Goal: Information Seeking & Learning: Check status

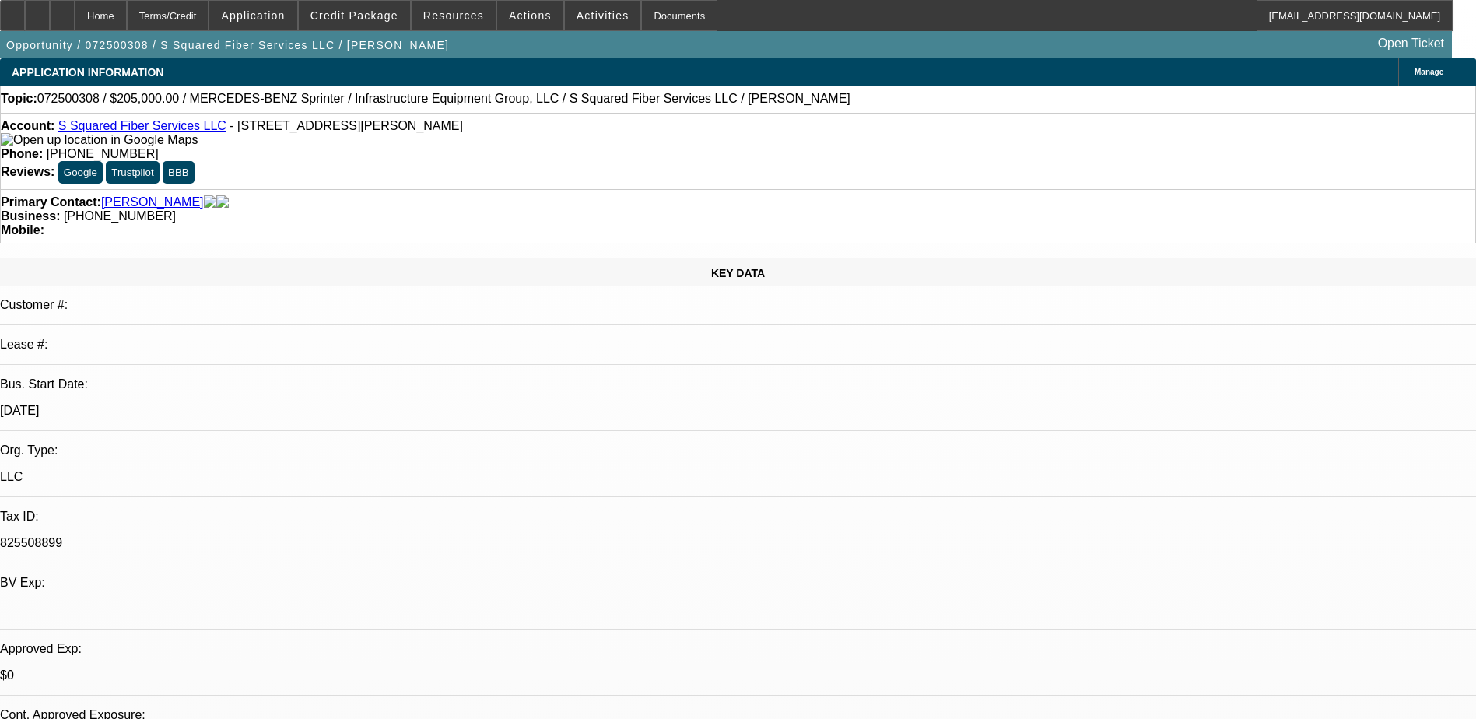
select select "0"
select select "2"
select select "0"
select select "0.15"
select select "2"
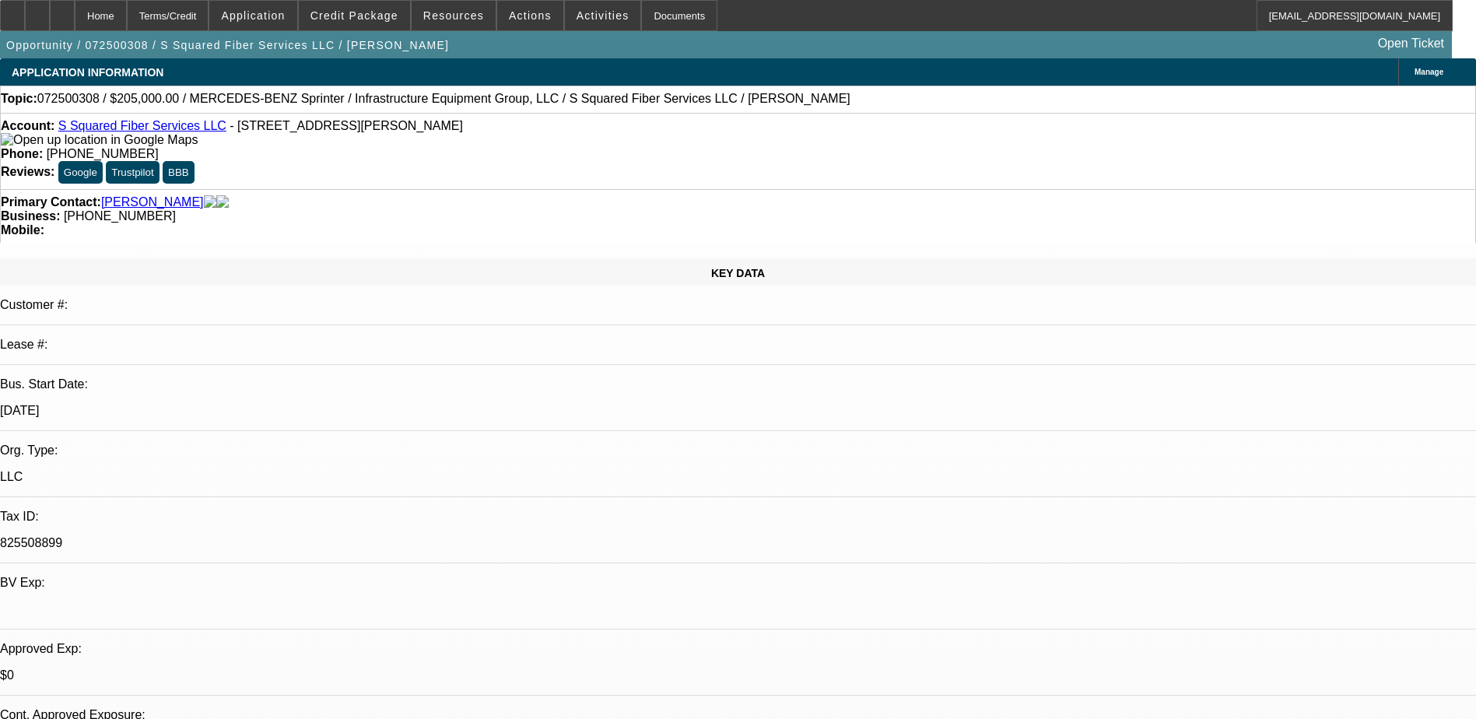
select select "0"
select select "2"
select select "0"
select select "0.15"
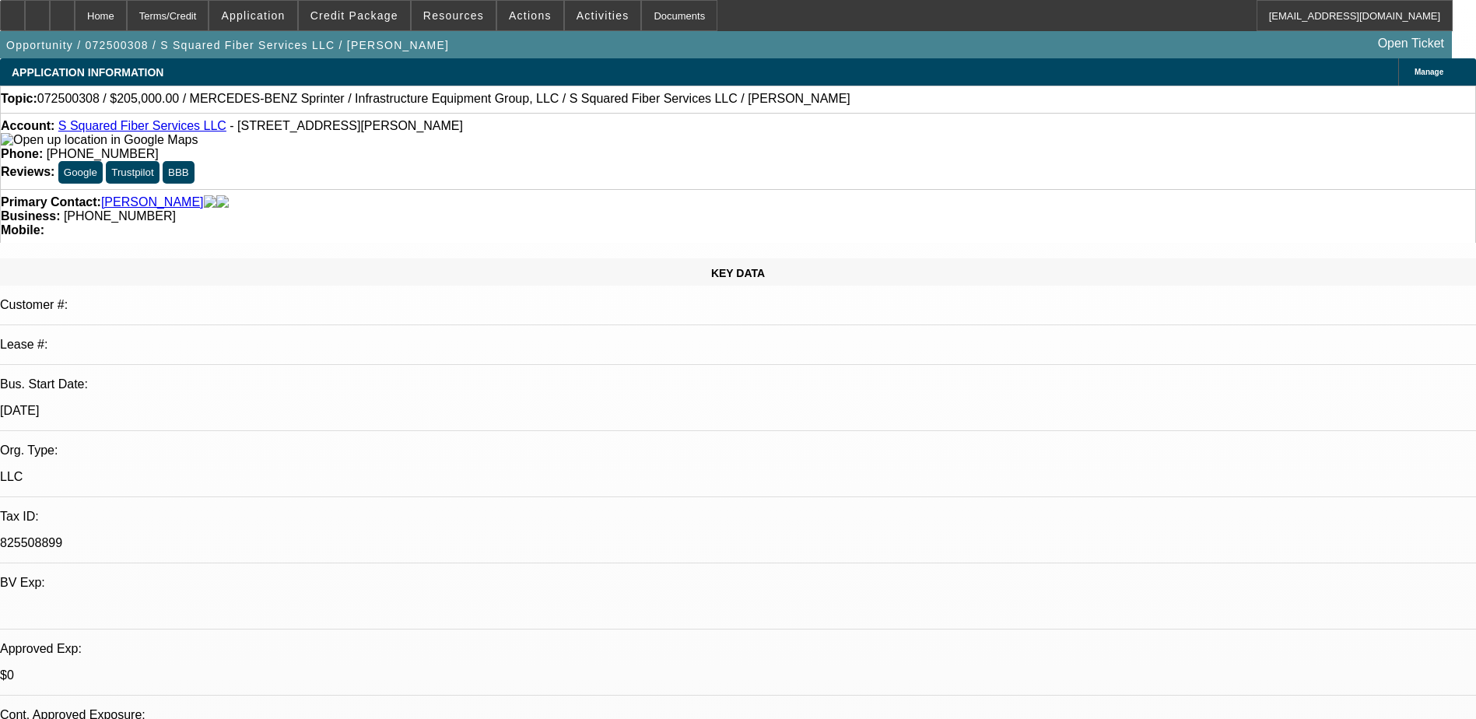
select select "2"
select select "0"
select select "1"
select select "2"
select select "6"
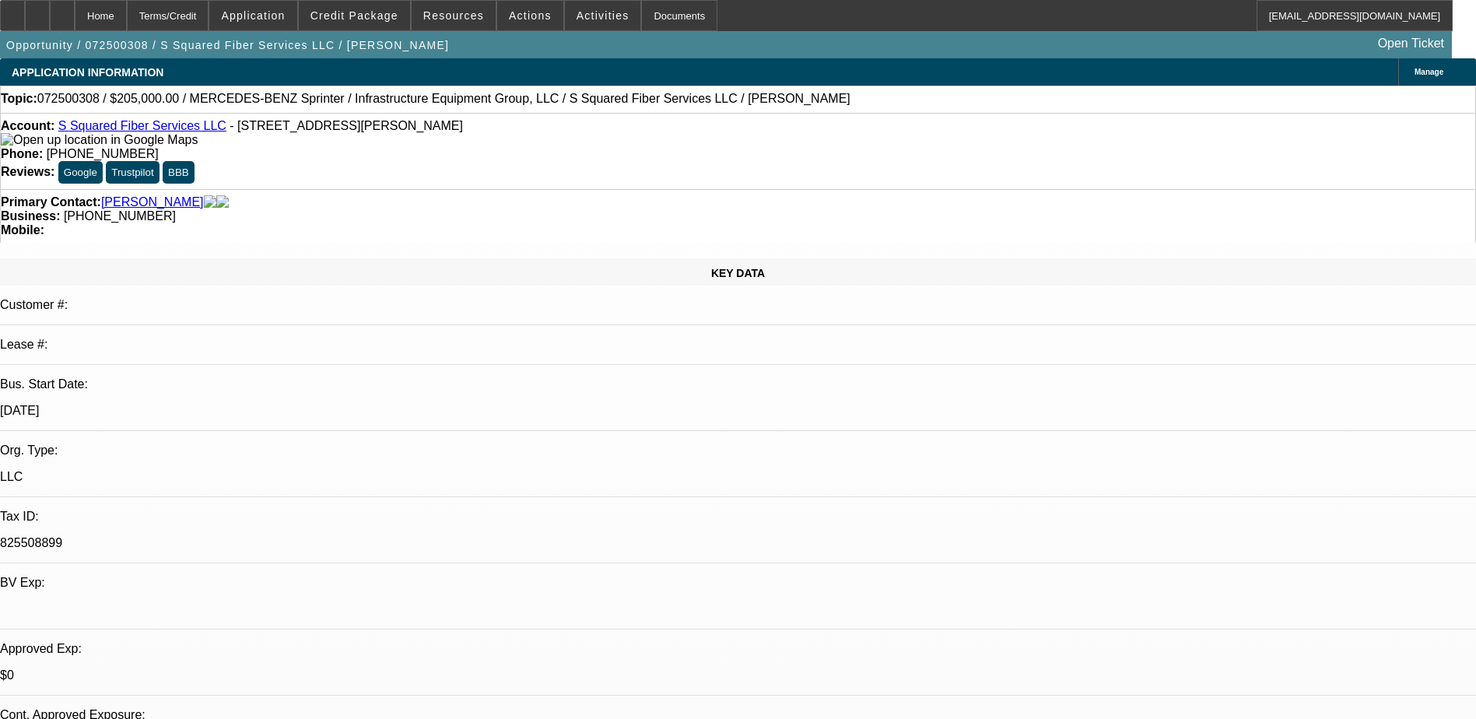
select select "1"
select select "2"
select select "6"
select select "1"
select select "2"
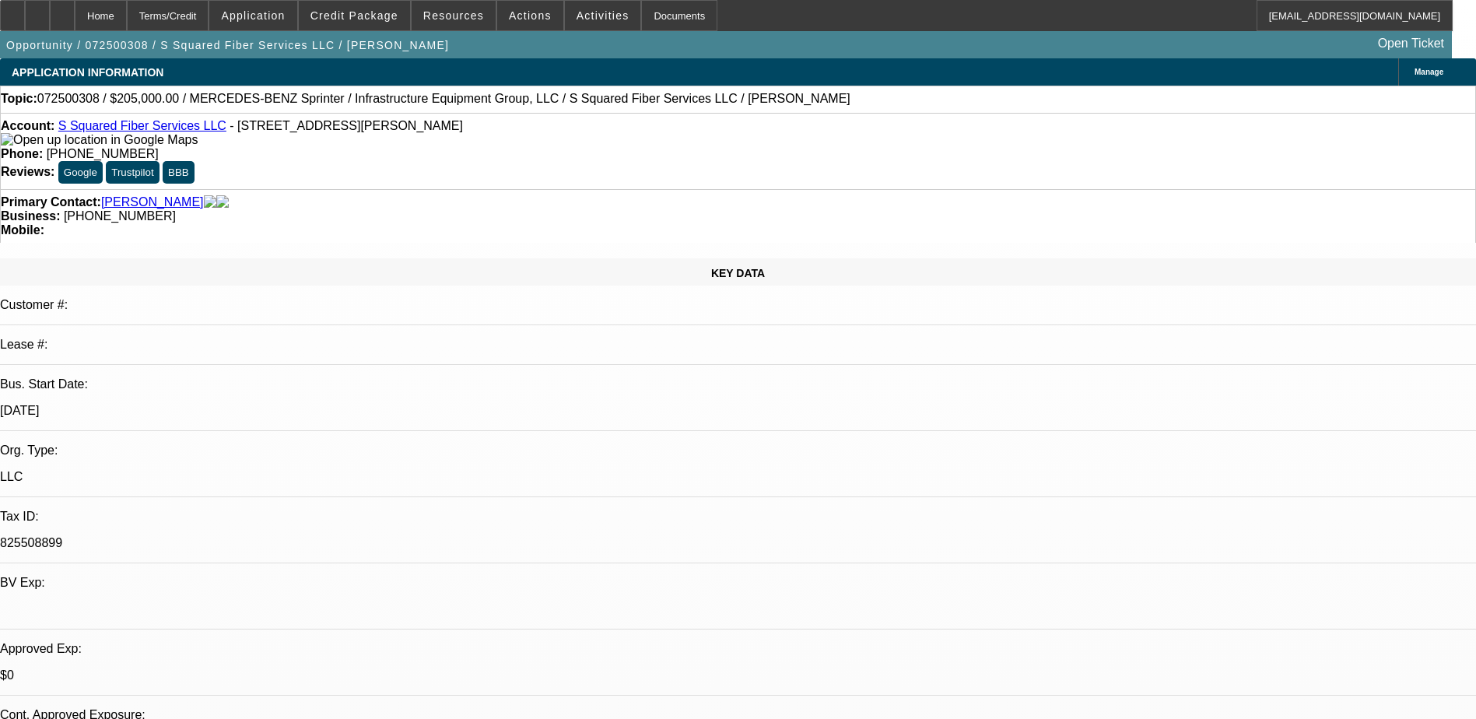
select select "6"
select select "1"
select select "2"
select select "6"
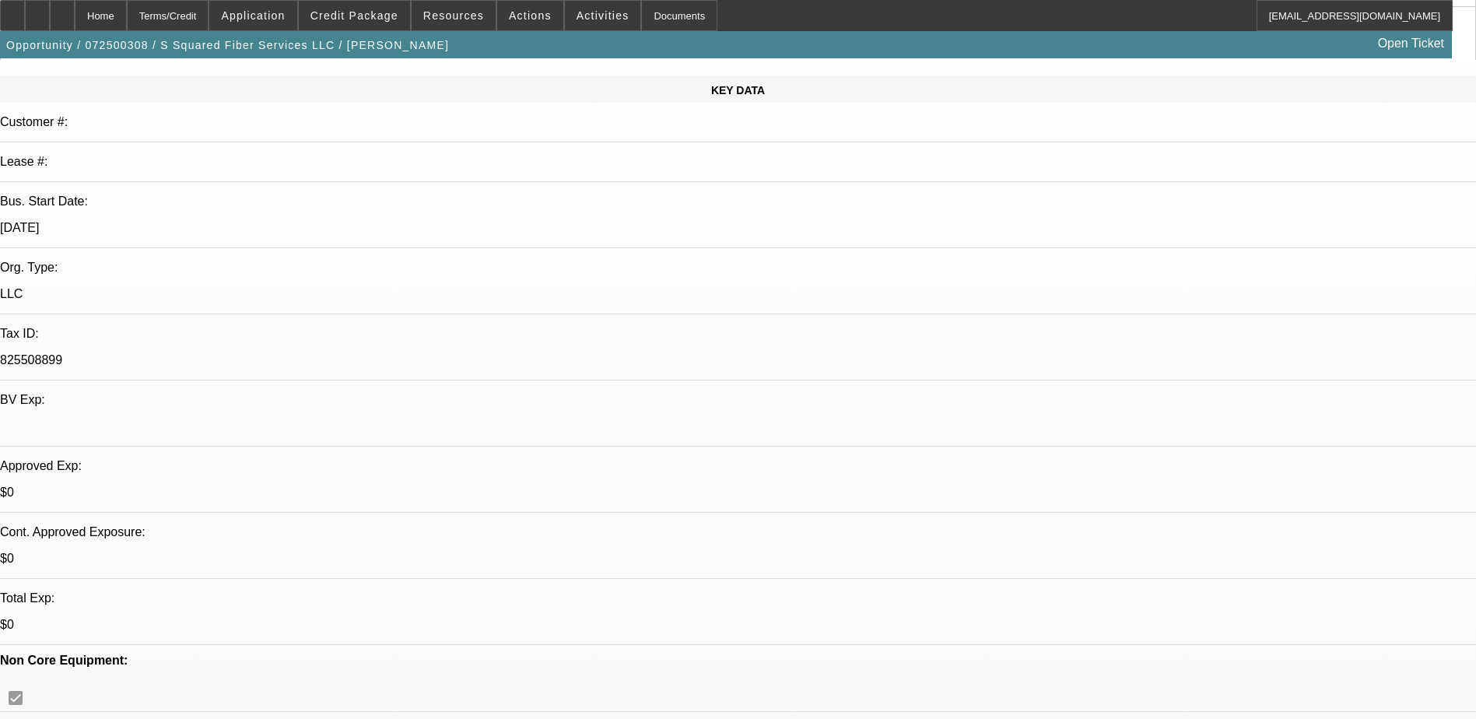
scroll to position [311, 0]
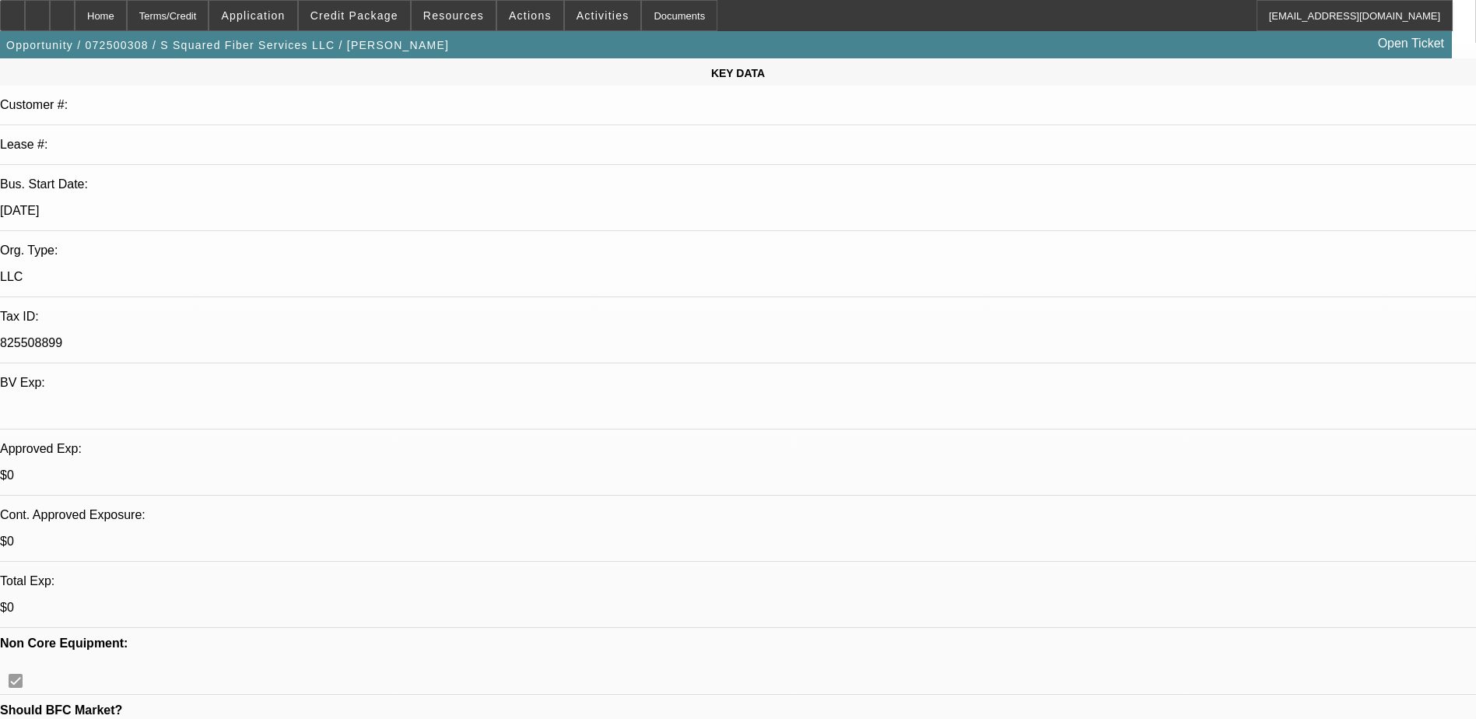
scroll to position [0, 0]
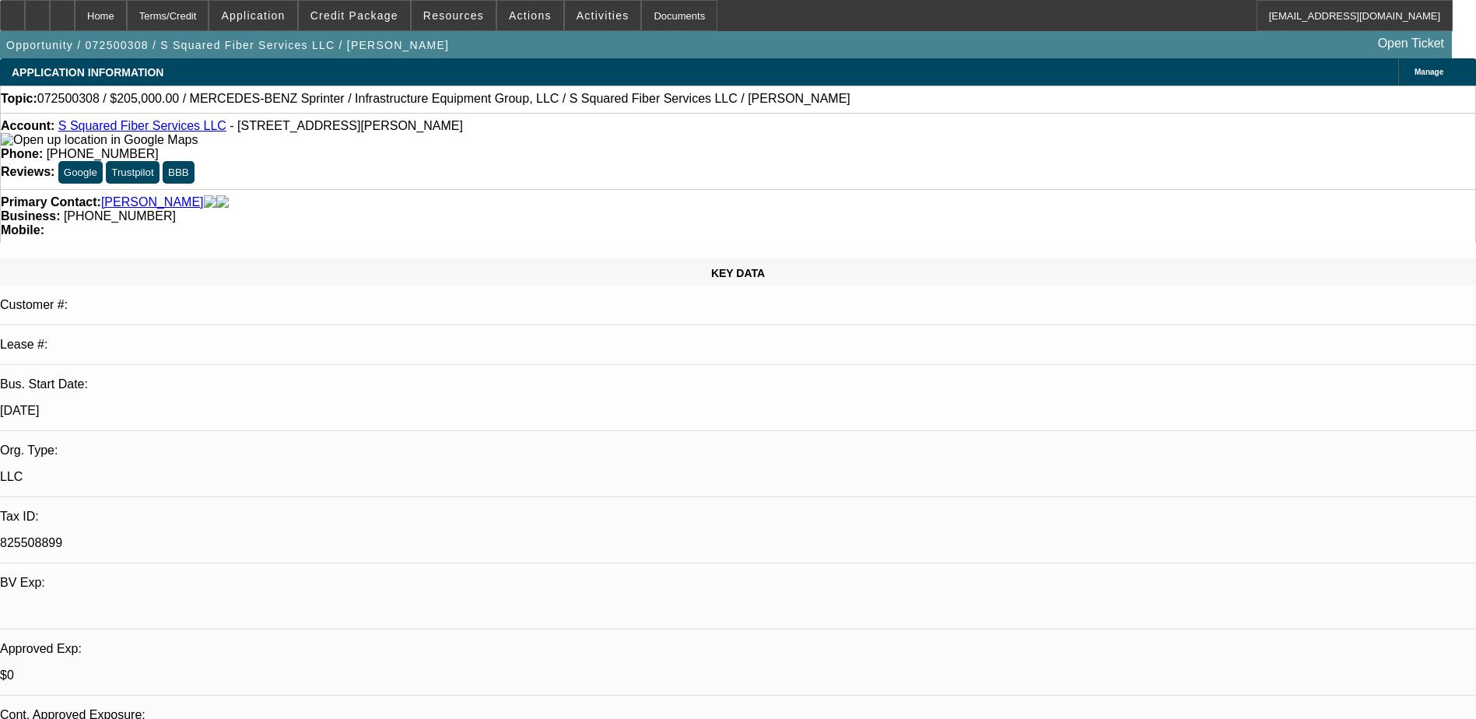
click at [775, 102] on div "Topic: 072500308 / $205,000.00 / MERCEDES-BENZ Sprinter / Infrastructure Equipm…" at bounding box center [738, 99] width 1474 height 14
drag, startPoint x: 1169, startPoint y: 355, endPoint x: 1178, endPoint y: 340, distance: 17.1
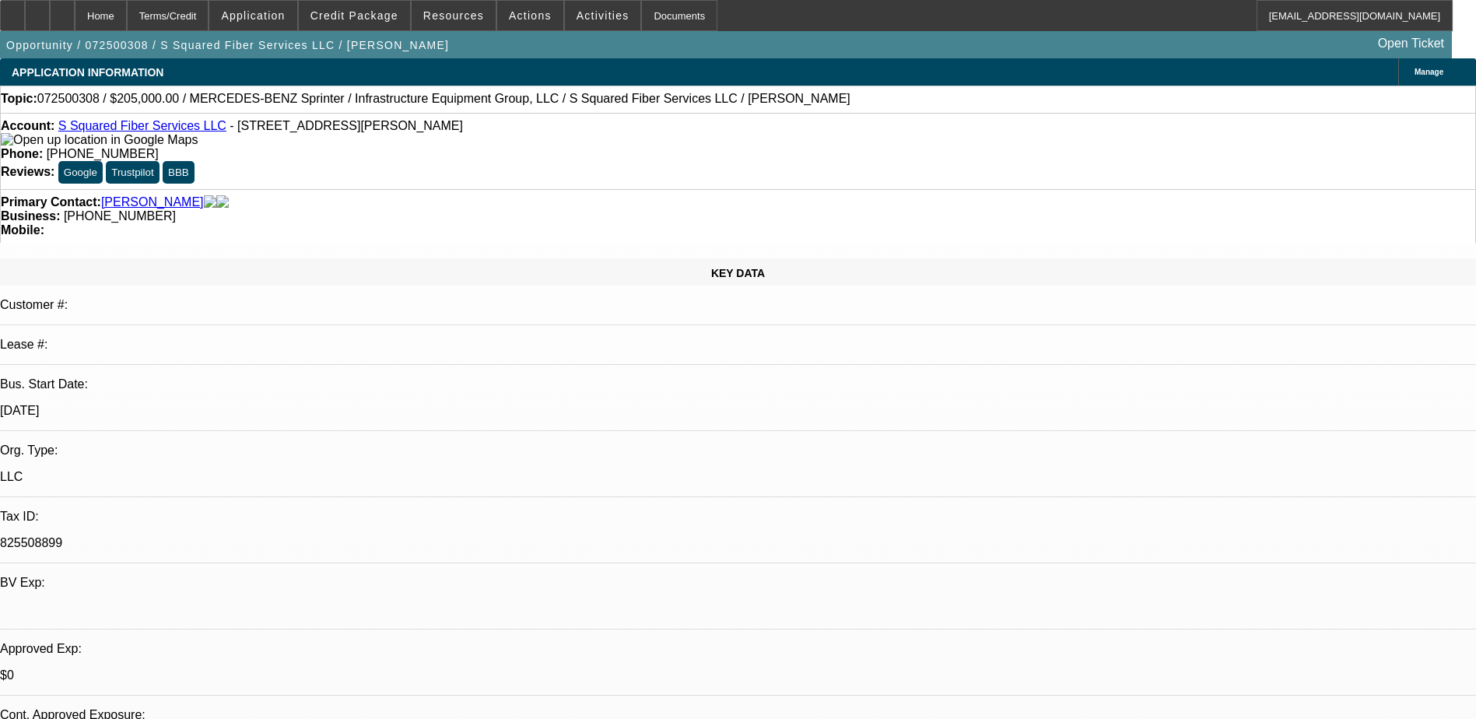
scroll to position [1787, 0]
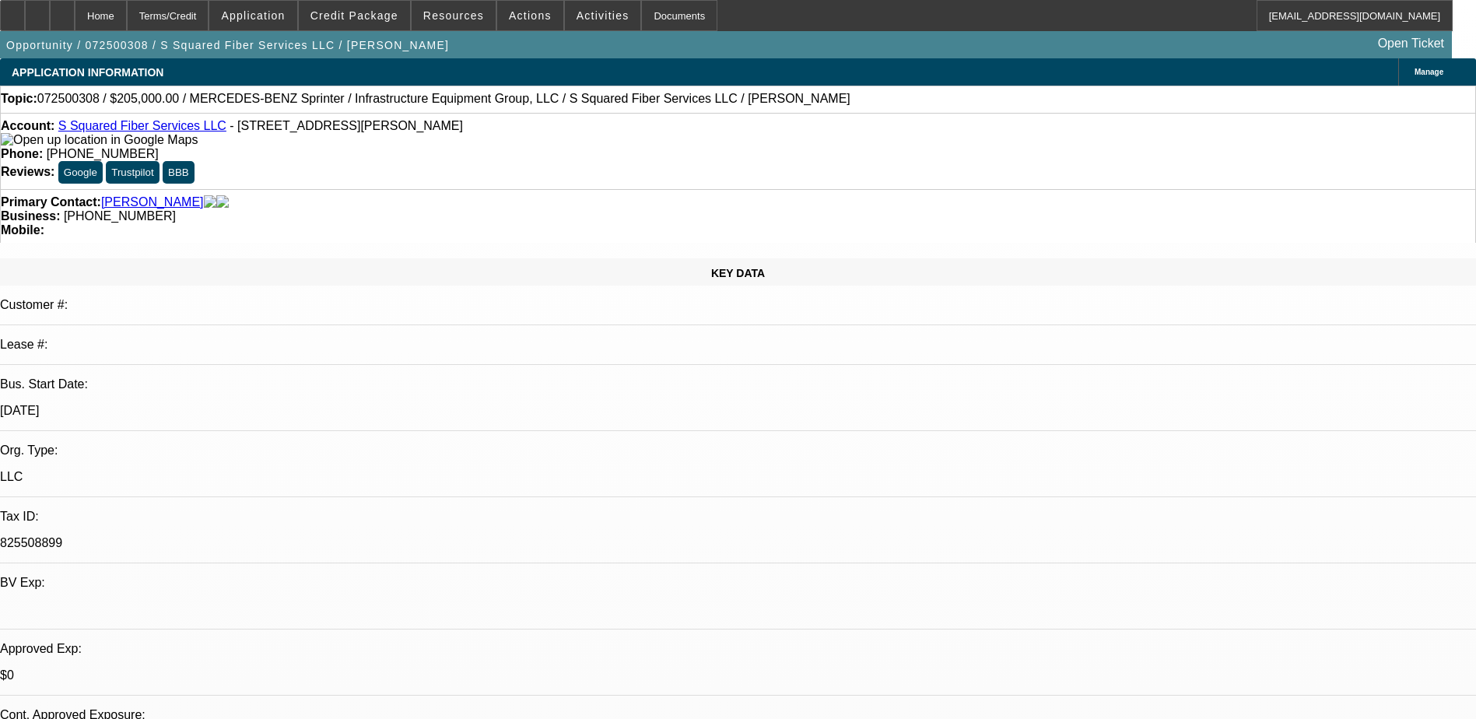
click at [132, 129] on link "S Squared Fiber Services LLC" at bounding box center [142, 125] width 168 height 13
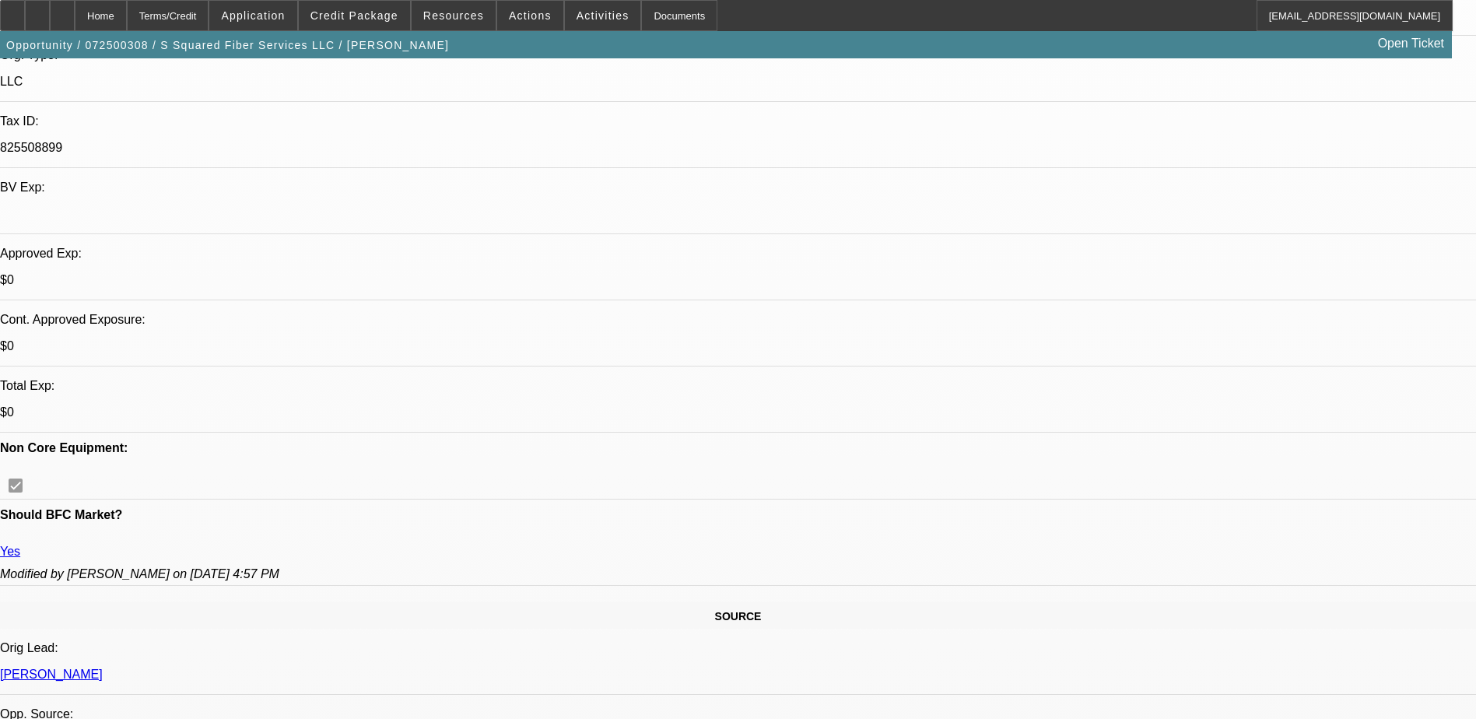
scroll to position [544, 0]
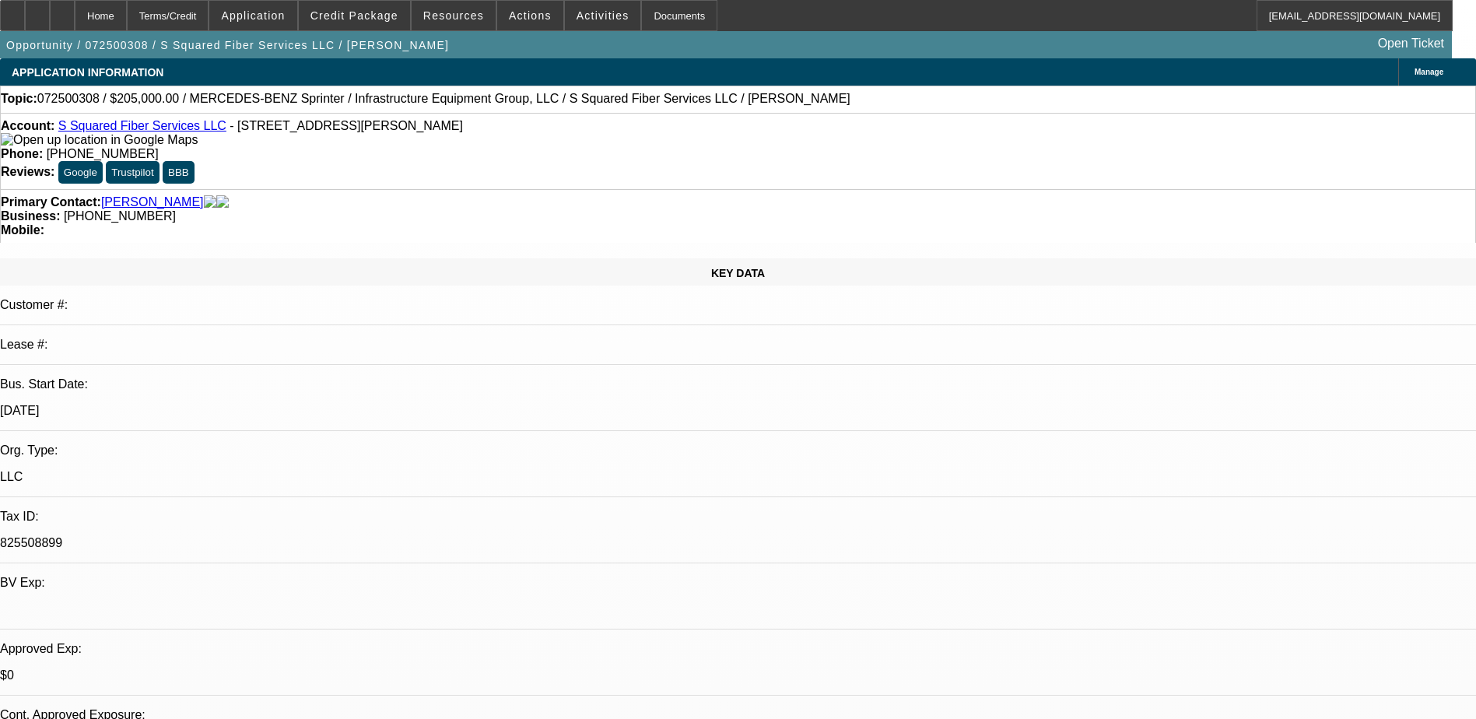
scroll to position [0, 0]
click at [181, 128] on link "S Squared Fiber Services LLC" at bounding box center [142, 125] width 168 height 13
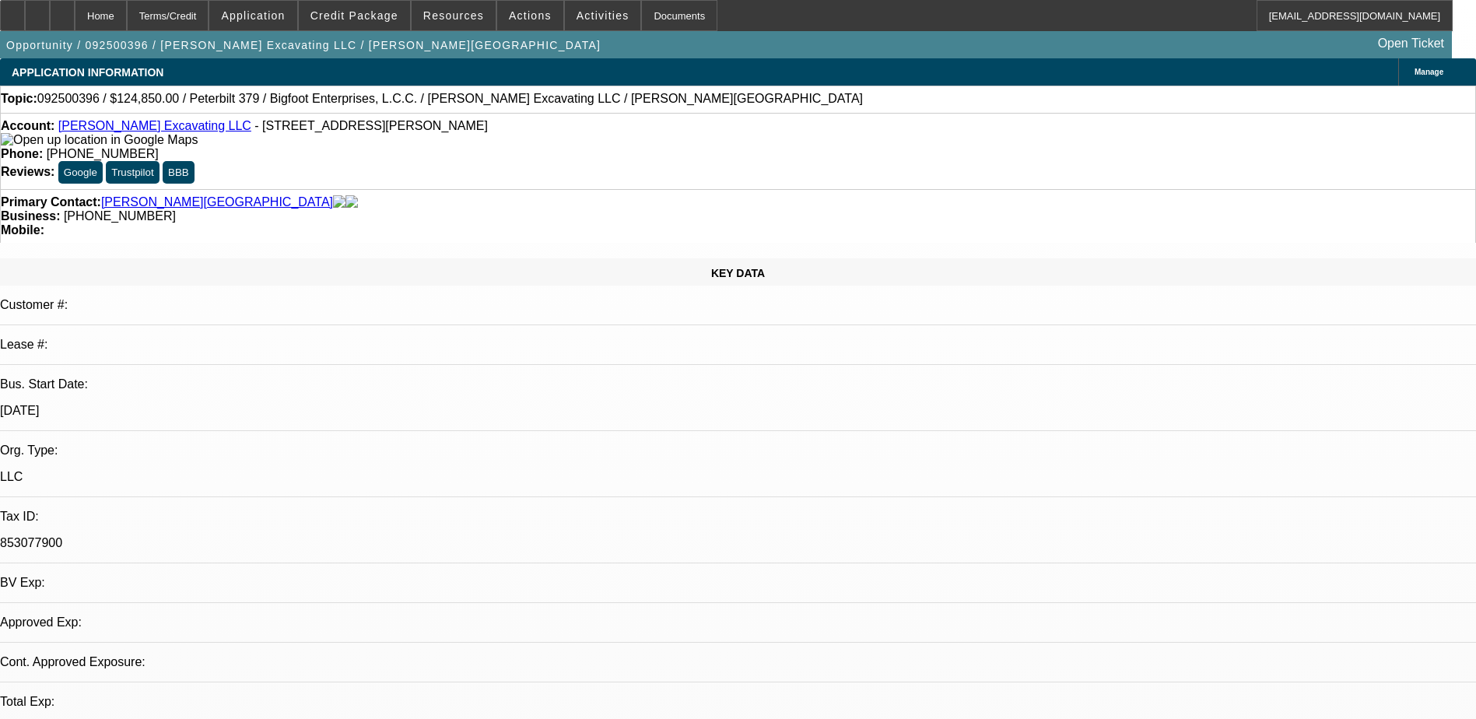
select select "0"
select select "1"
select select "2"
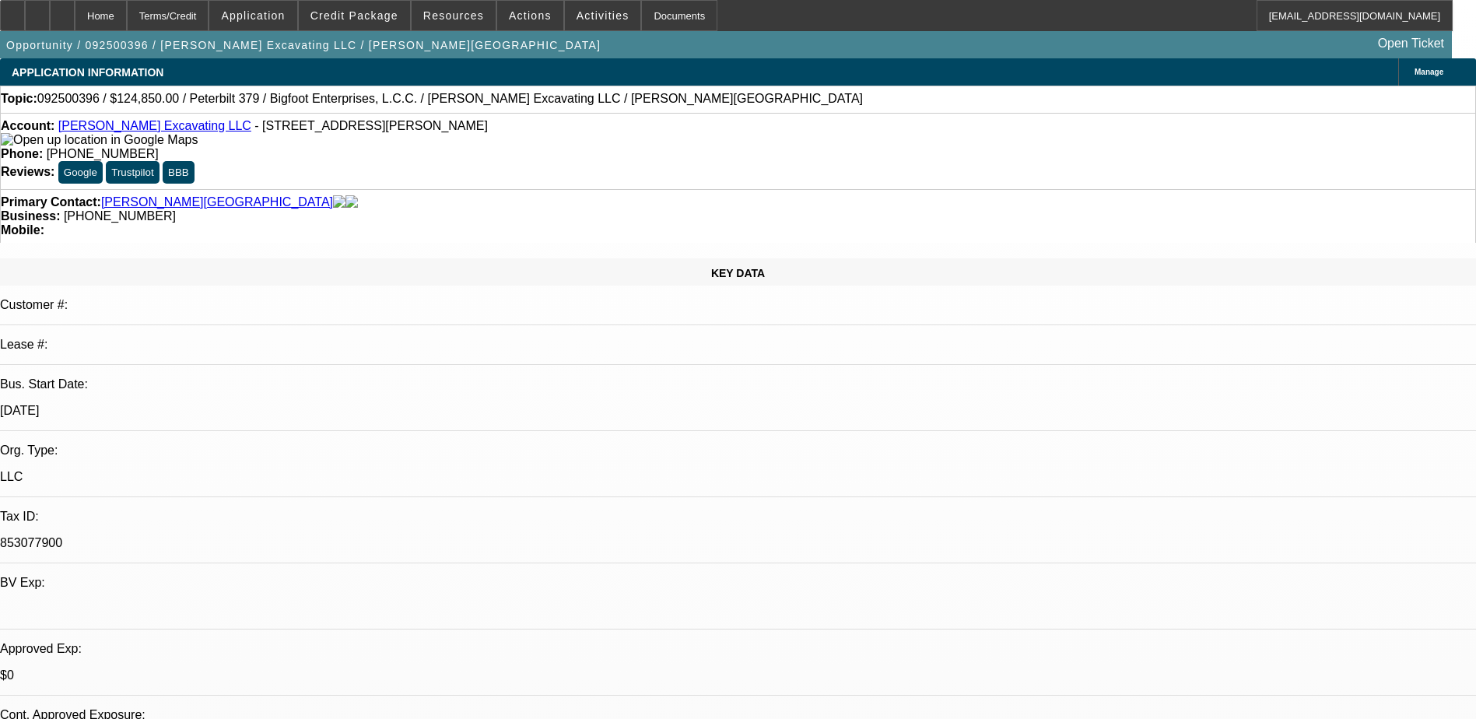
select select "6"
click at [128, 132] on link "Staebler Excavating LLC" at bounding box center [154, 125] width 193 height 13
